Goal: Transaction & Acquisition: Obtain resource

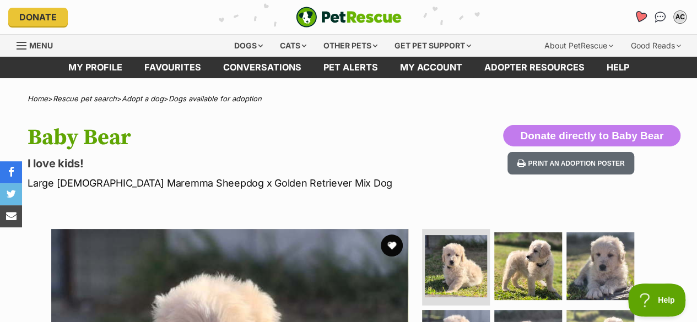
click at [638, 16] on icon "Favourites" at bounding box center [639, 16] width 13 height 13
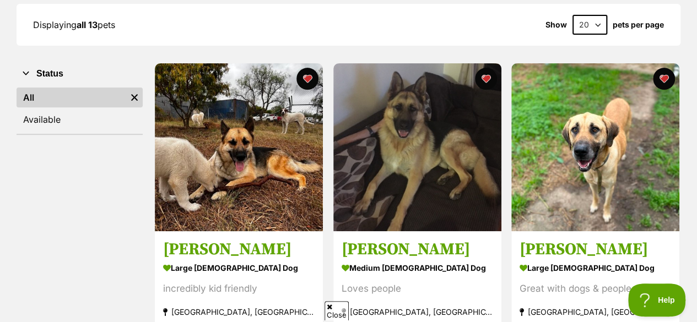
scroll to position [167, 0]
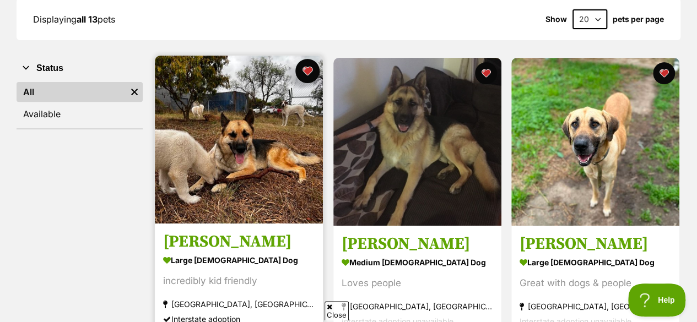
click at [306, 69] on button "favourite" at bounding box center [307, 71] width 24 height 24
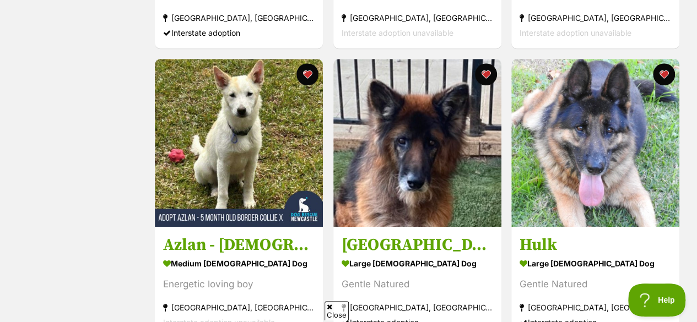
scroll to position [468, 0]
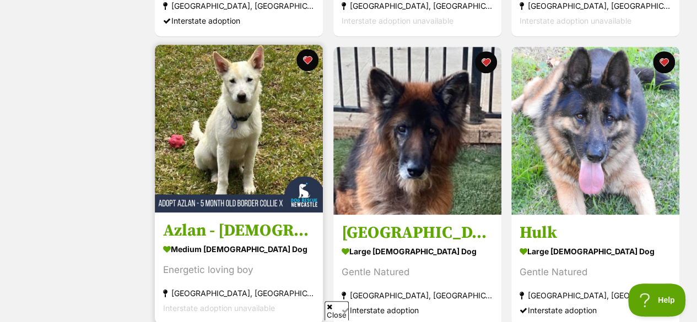
click at [235, 114] on img at bounding box center [239, 129] width 168 height 168
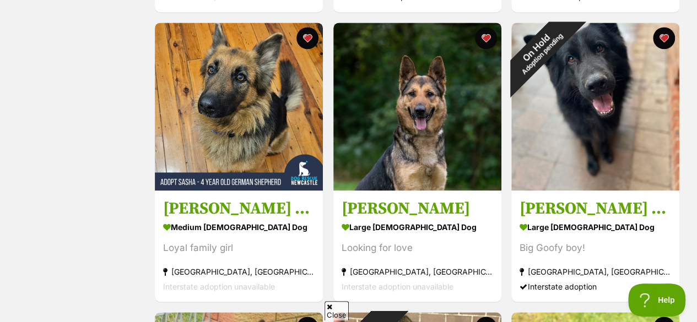
scroll to position [785, 0]
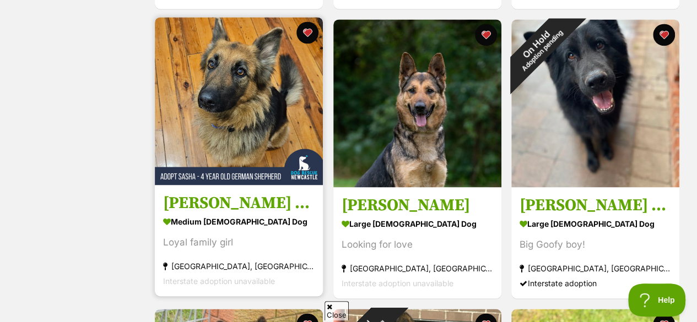
click at [260, 134] on img at bounding box center [239, 101] width 168 height 168
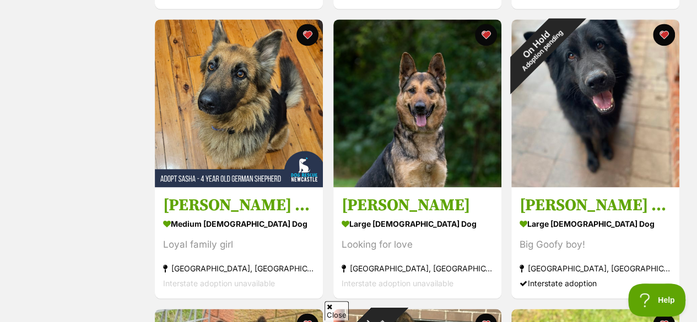
drag, startPoint x: 260, startPoint y: 134, endPoint x: 63, endPoint y: 123, distance: 196.9
click at [63, 123] on div "Status All Remove filter Available" at bounding box center [80, 159] width 126 height 1440
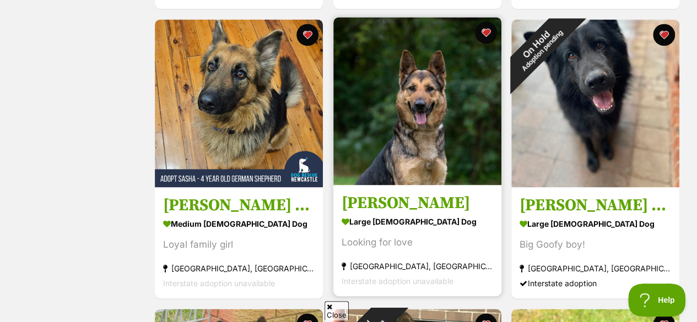
click at [434, 114] on img at bounding box center [417, 101] width 168 height 168
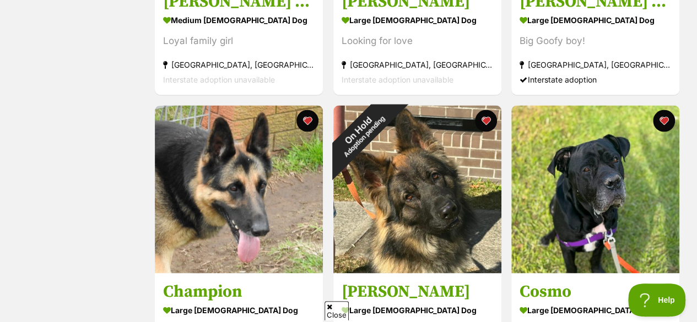
scroll to position [1023, 0]
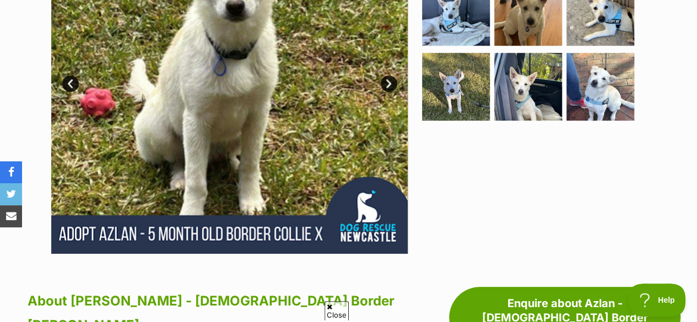
scroll to position [271, 0]
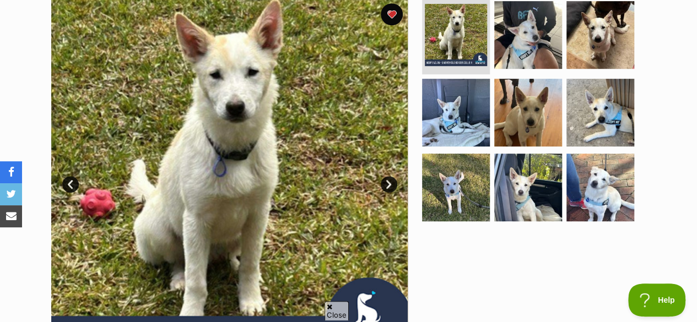
click at [383, 176] on link "Next" at bounding box center [389, 184] width 17 height 17
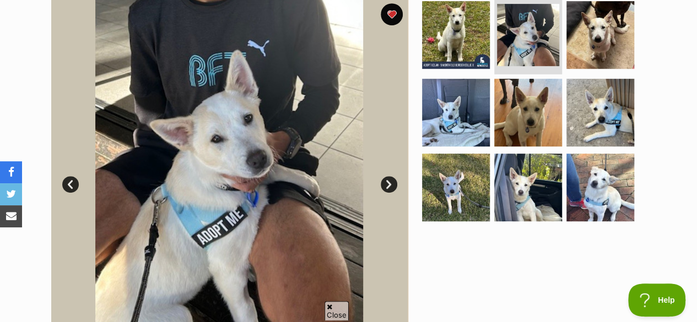
click at [383, 176] on link "Next" at bounding box center [389, 184] width 17 height 17
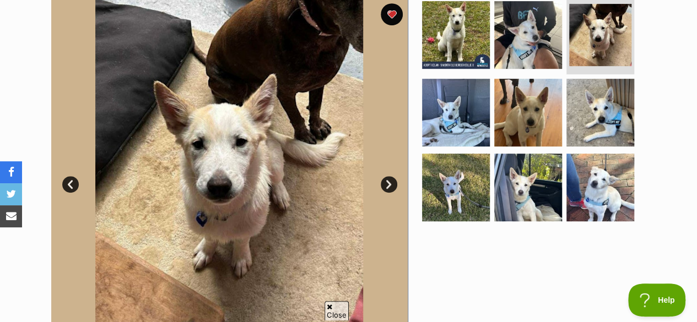
click at [383, 176] on link "Next" at bounding box center [389, 184] width 17 height 17
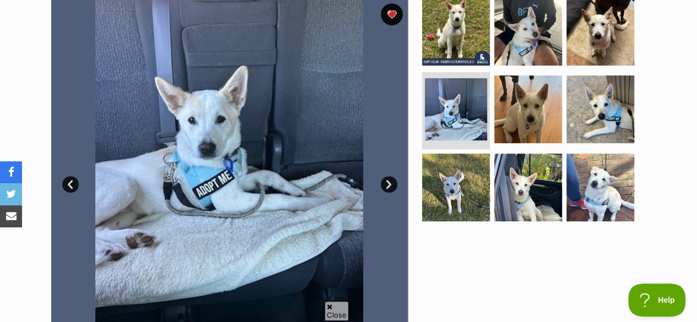
click at [383, 176] on link "Next" at bounding box center [389, 184] width 17 height 17
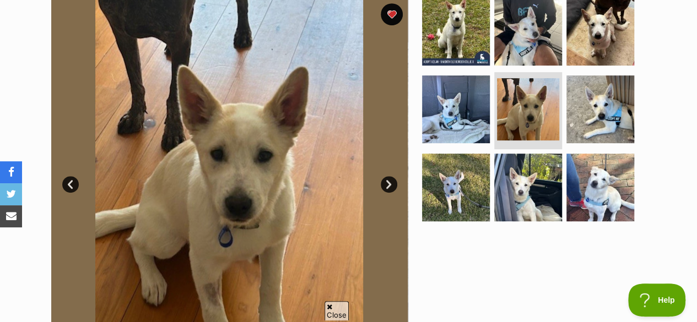
click at [383, 176] on link "Next" at bounding box center [389, 184] width 17 height 17
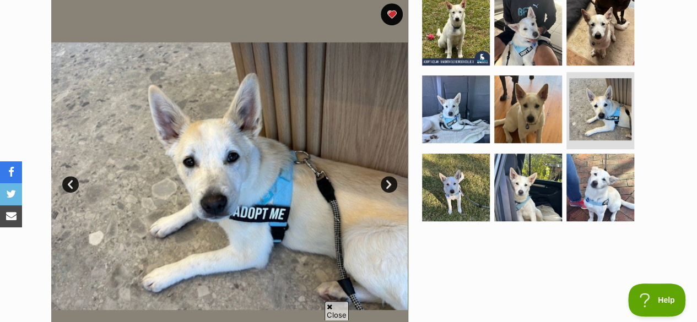
click at [383, 176] on link "Next" at bounding box center [389, 184] width 17 height 17
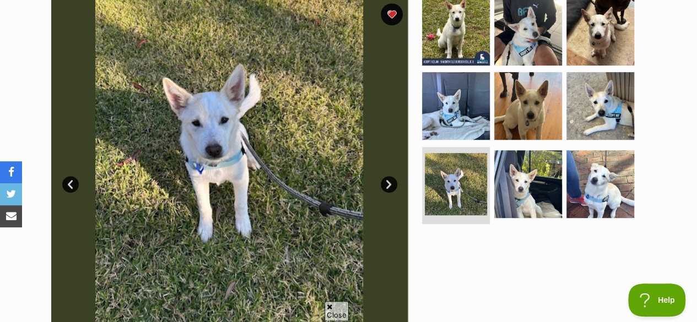
click at [383, 176] on link "Next" at bounding box center [389, 184] width 17 height 17
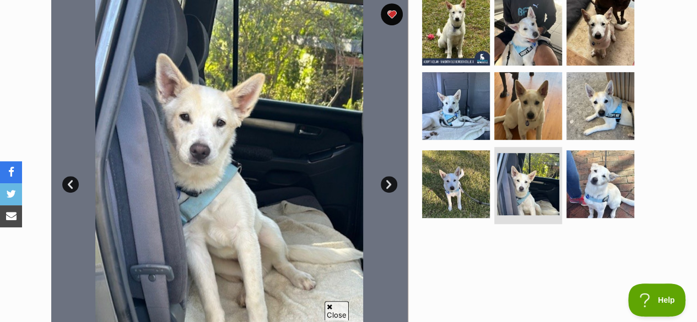
click at [383, 176] on link "Next" at bounding box center [389, 184] width 17 height 17
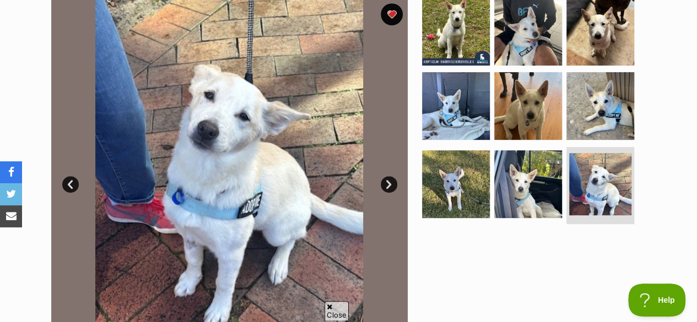
click at [383, 176] on link "Next" at bounding box center [389, 184] width 17 height 17
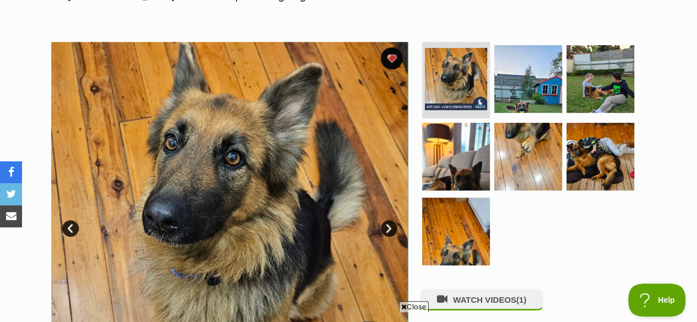
scroll to position [209, 0]
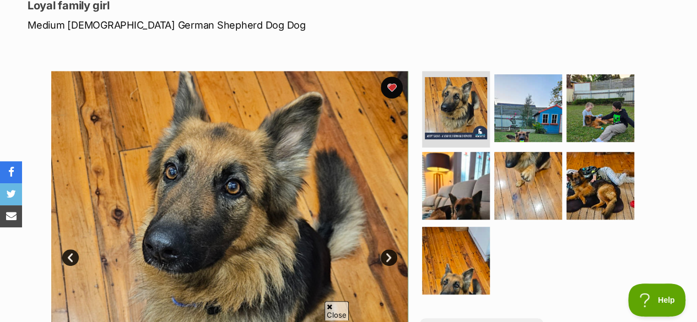
click at [392, 249] on link "Next" at bounding box center [389, 257] width 17 height 17
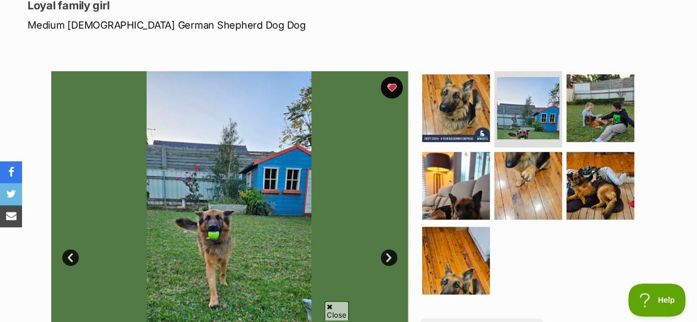
click at [392, 249] on link "Next" at bounding box center [389, 257] width 17 height 17
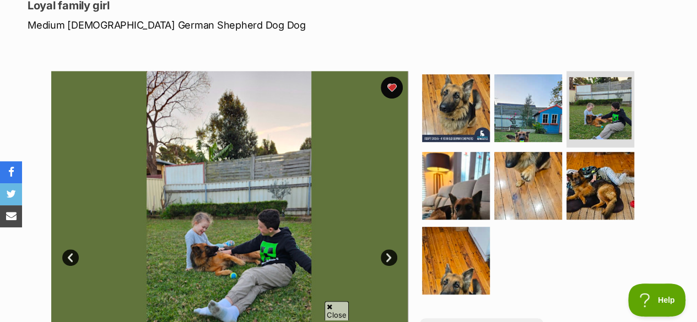
click at [392, 249] on link "Next" at bounding box center [389, 257] width 17 height 17
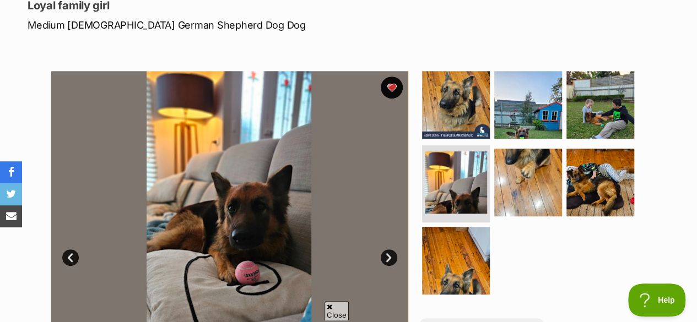
click at [392, 249] on link "Next" at bounding box center [389, 257] width 17 height 17
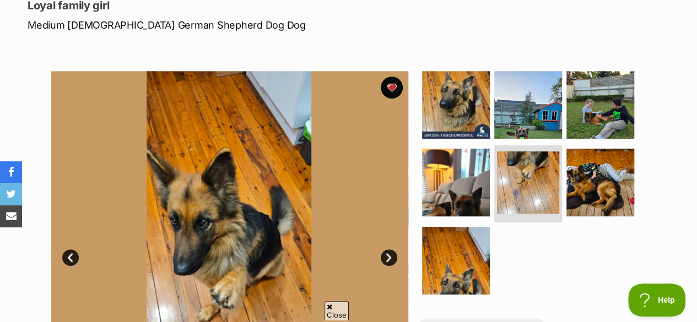
click at [392, 249] on link "Next" at bounding box center [389, 257] width 17 height 17
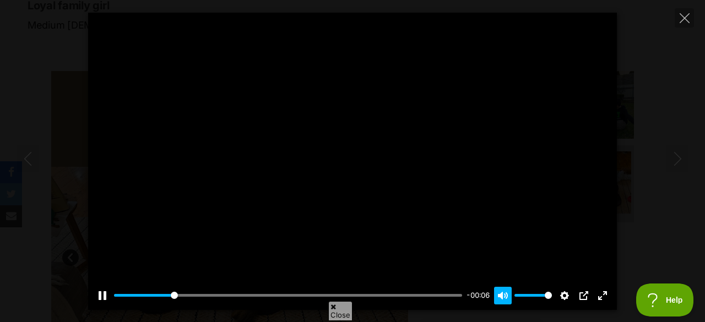
type input "19.91"
click at [502, 295] on button "Unmute Mute" at bounding box center [503, 296] width 18 height 18
type input "0"
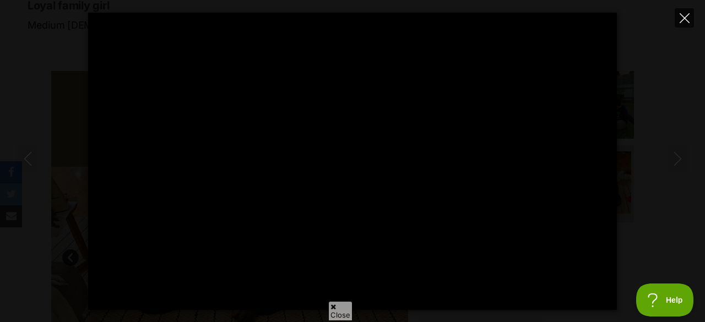
type input "100"
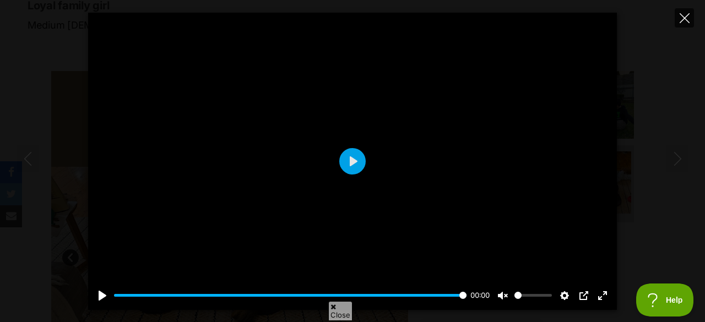
click at [693, 22] on button "Close" at bounding box center [684, 17] width 19 height 19
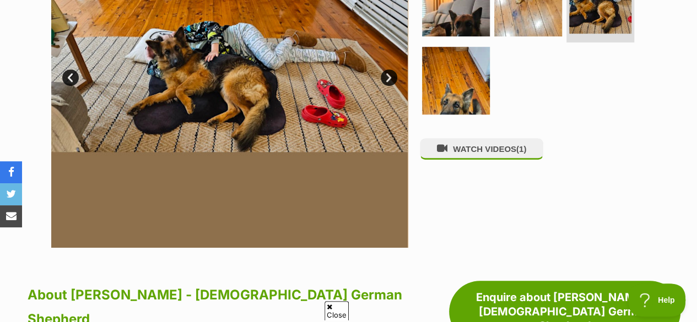
scroll to position [0, 0]
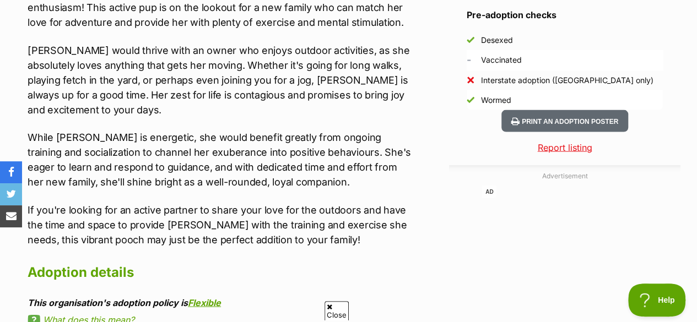
scroll to position [1057, 0]
